Goal: Task Accomplishment & Management: Complete application form

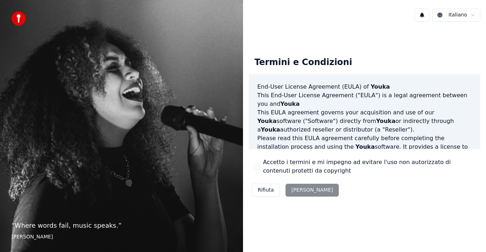
click at [302, 191] on div "Rifiuta [PERSON_NAME]" at bounding box center [294, 190] width 93 height 19
click at [260, 166] on button "Accetto i termini e mi impegno ad evitare l'uso non autorizzato di contenuti pr…" at bounding box center [257, 166] width 6 height 6
click at [300, 192] on button "[PERSON_NAME]" at bounding box center [311, 189] width 53 height 13
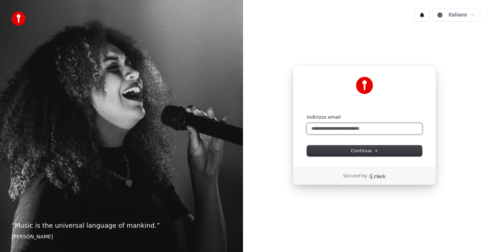
click at [343, 128] on input "Indirizzo email" at bounding box center [364, 128] width 115 height 11
click at [331, 129] on input "Indirizzo email" at bounding box center [364, 128] width 115 height 11
click at [368, 85] on img at bounding box center [364, 85] width 17 height 17
